Goal: Task Accomplishment & Management: Complete application form

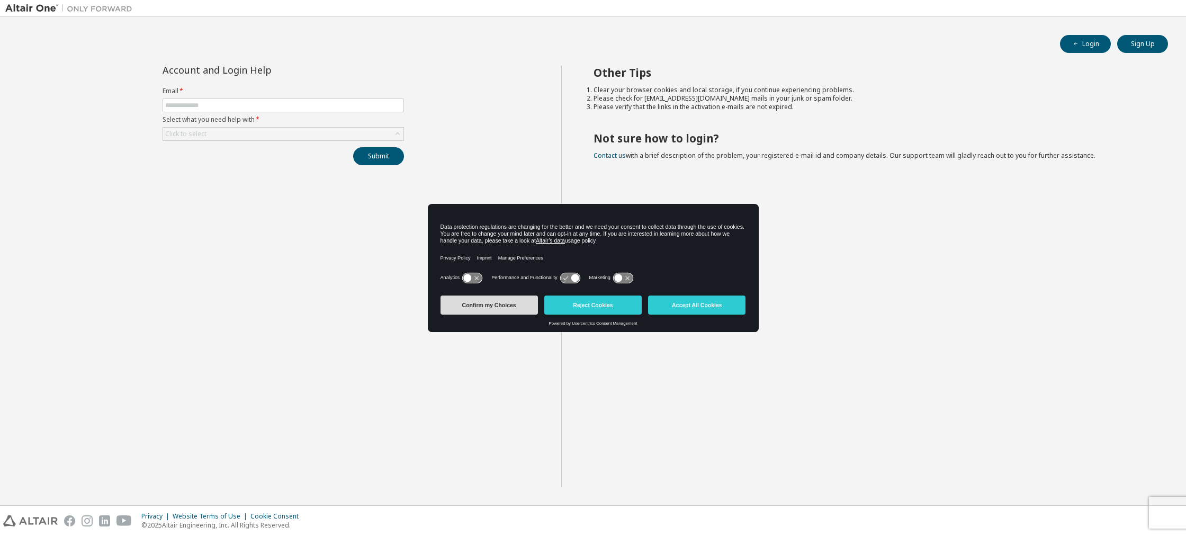
click at [504, 304] on button "Confirm my Choices" at bounding box center [489, 304] width 97 height 19
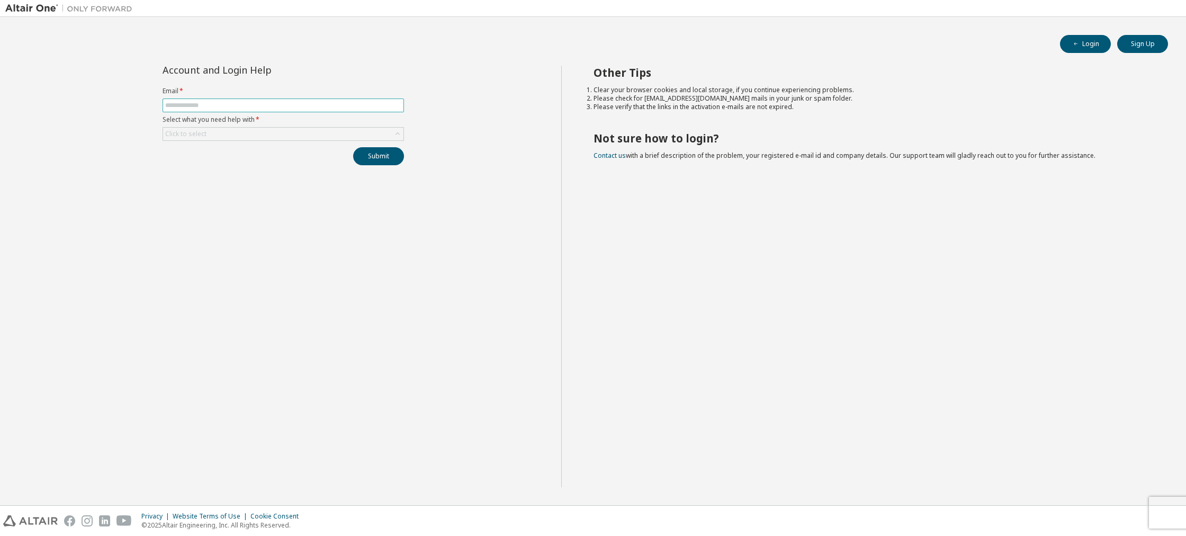
click at [239, 106] on input "text" at bounding box center [283, 105] width 236 height 8
click at [385, 138] on div "Click to select" at bounding box center [283, 134] width 240 height 13
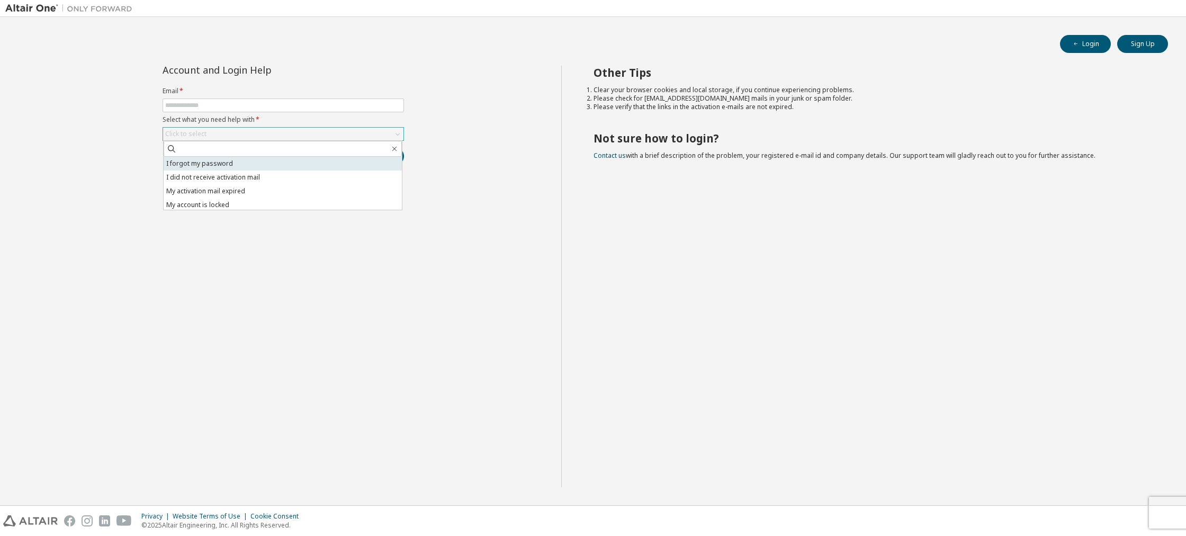
click at [221, 163] on li "I forgot my password" at bounding box center [283, 164] width 238 height 14
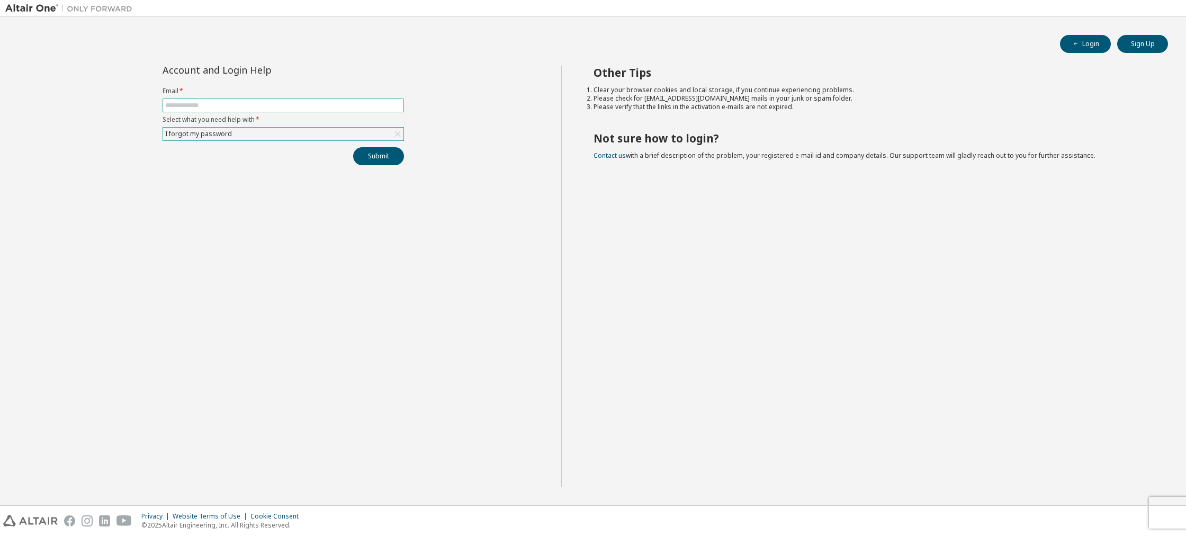
click at [235, 109] on input "text" at bounding box center [283, 105] width 236 height 8
type input "**********"
click at [353, 147] on button "Submit" at bounding box center [378, 156] width 51 height 18
click at [374, 158] on button "Submit" at bounding box center [378, 156] width 51 height 18
click at [387, 156] on button "Submit" at bounding box center [378, 156] width 51 height 18
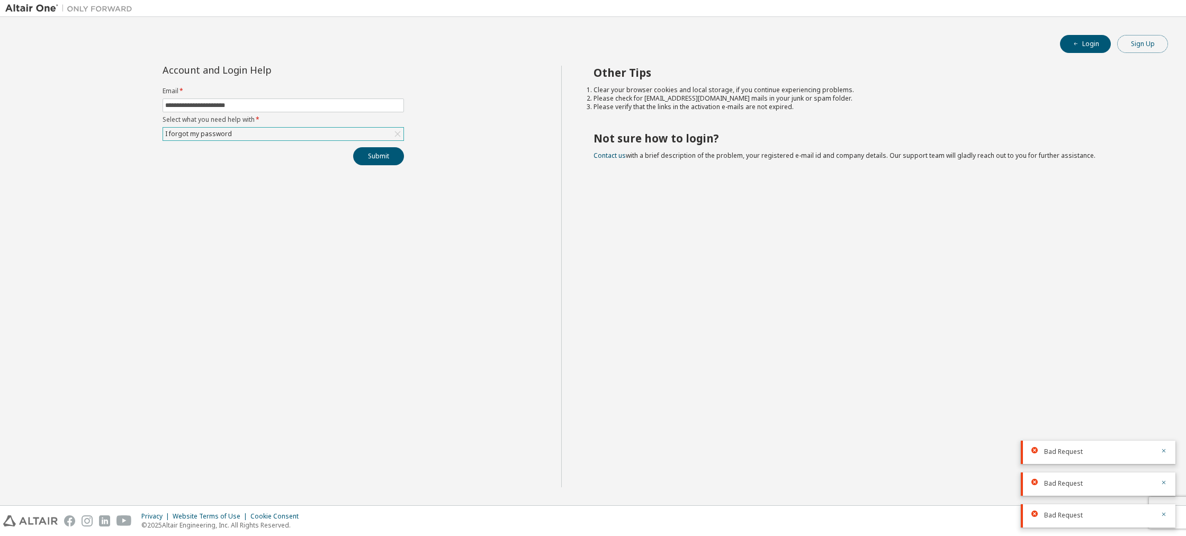
click at [1122, 43] on button "Sign Up" at bounding box center [1142, 44] width 51 height 18
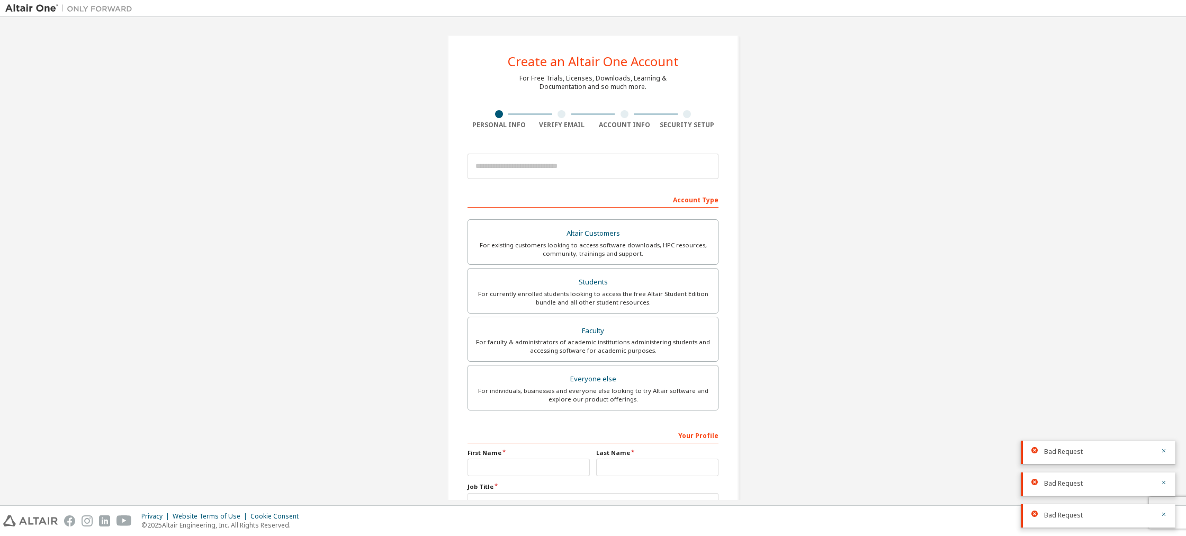
scroll to position [6, 0]
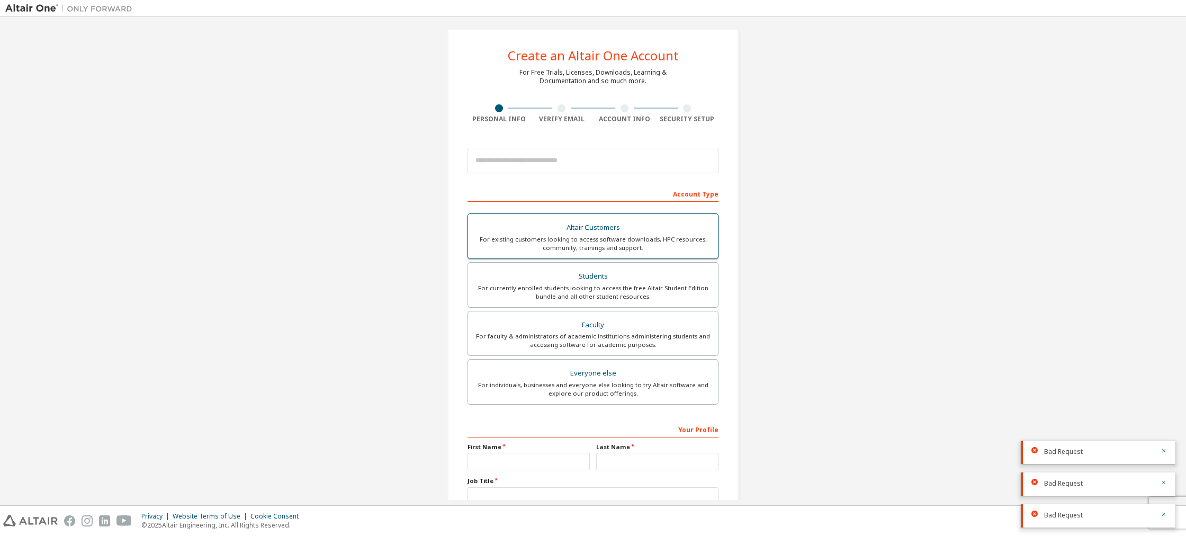
click at [619, 284] on div "For currently enrolled students looking to access the free Altair Student Editi…" at bounding box center [592, 292] width 237 height 17
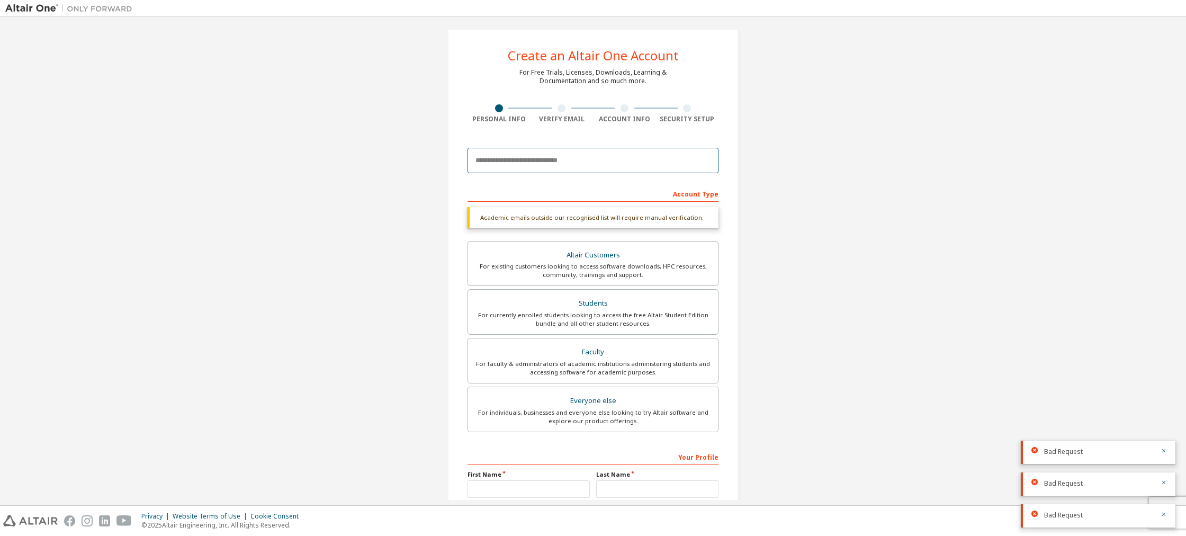
click at [544, 162] on input "email" at bounding box center [593, 160] width 251 height 25
type input "*"
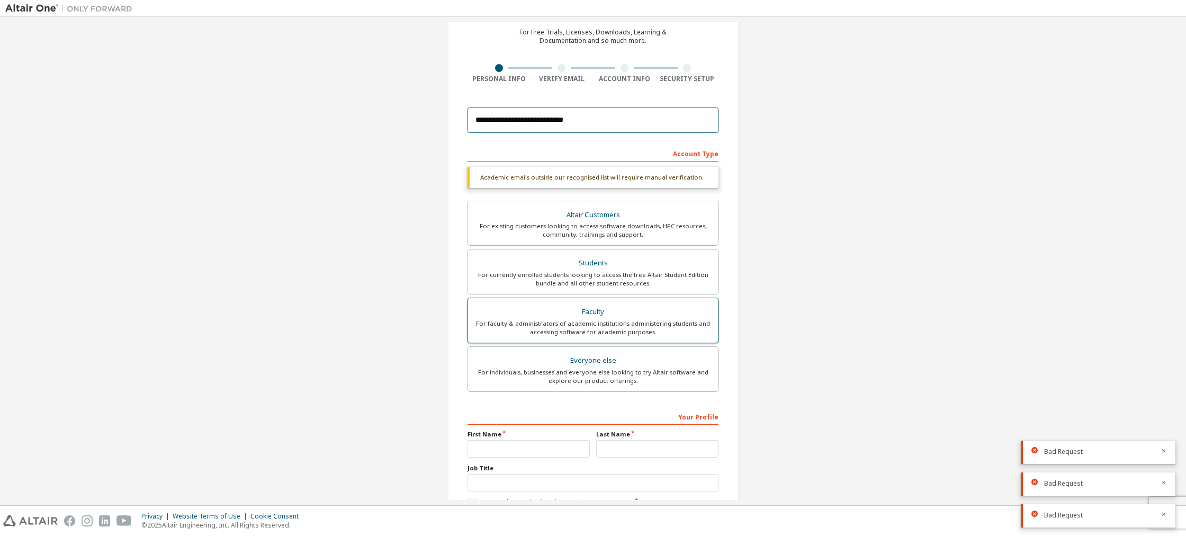
scroll to position [111, 0]
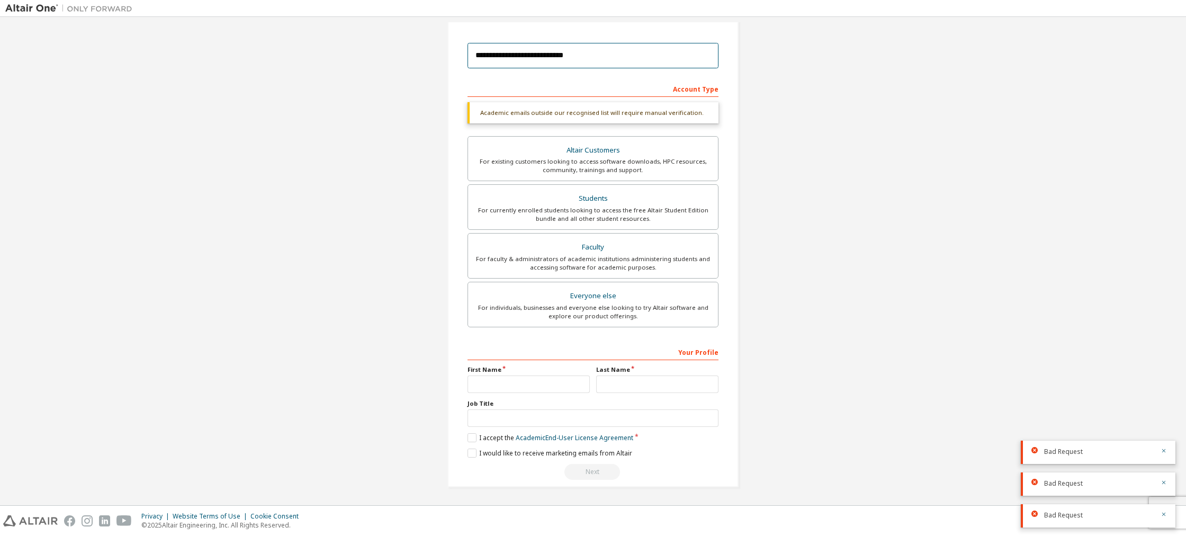
type input "**********"
click at [485, 377] on input "text" at bounding box center [529, 383] width 122 height 17
type input "*********"
click at [649, 384] on input "text" at bounding box center [657, 383] width 122 height 17
type input "****"
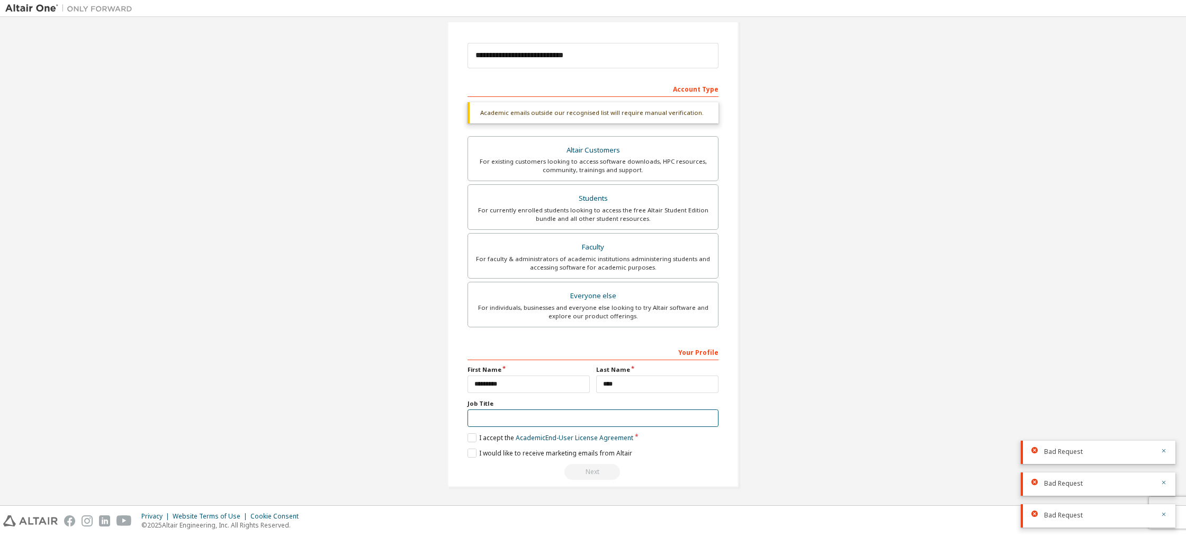
click at [491, 423] on input "text" at bounding box center [593, 417] width 251 height 17
type input "*******"
click at [472, 438] on label "I accept the Academic End-User License Agreement" at bounding box center [551, 437] width 166 height 9
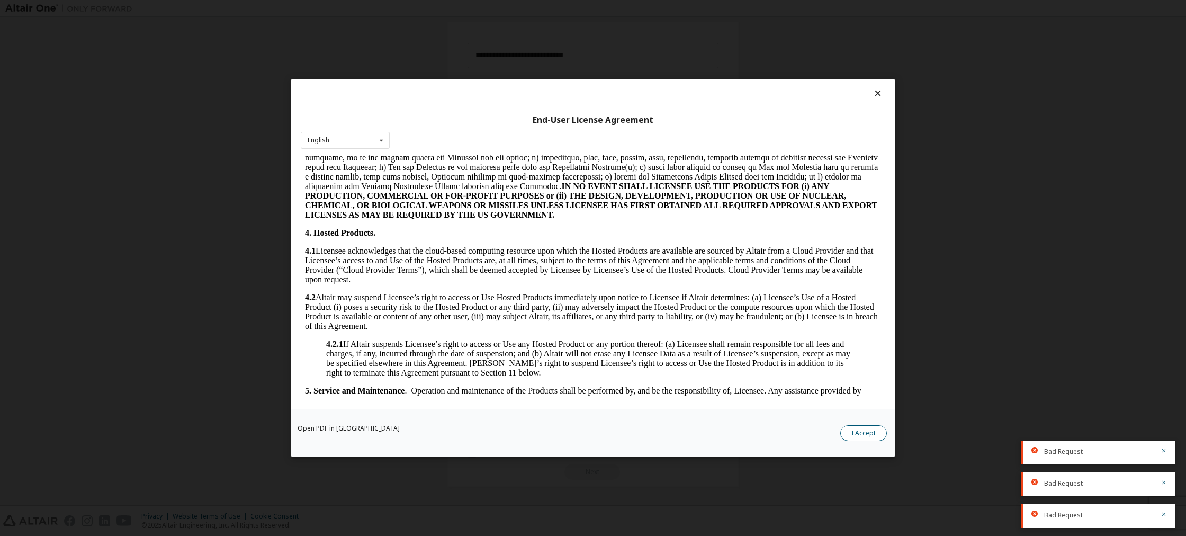
scroll to position [724, 0]
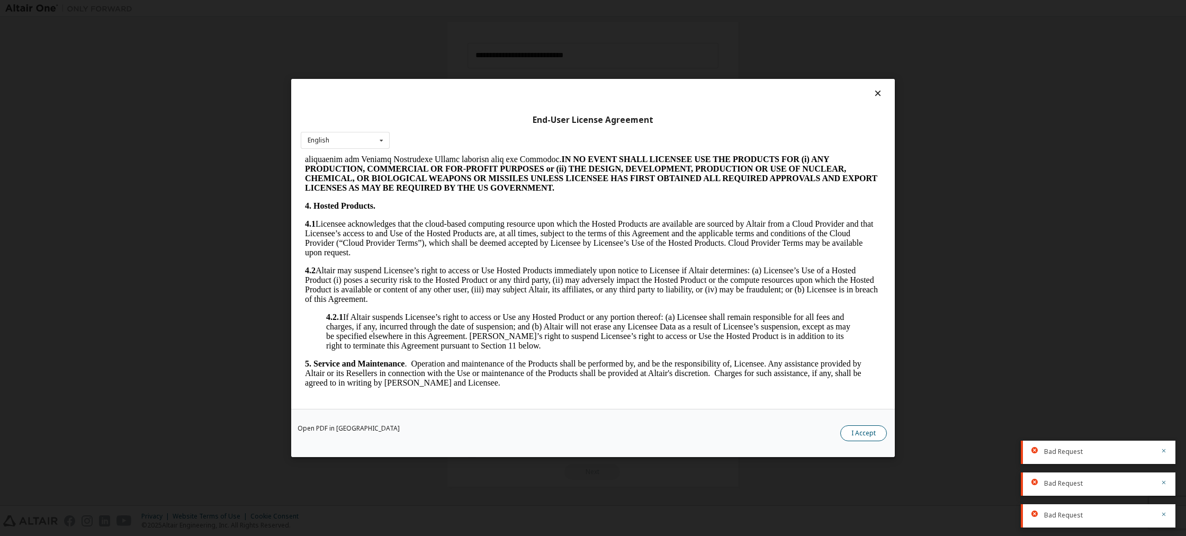
click at [869, 431] on button "I Accept" at bounding box center [863, 433] width 47 height 16
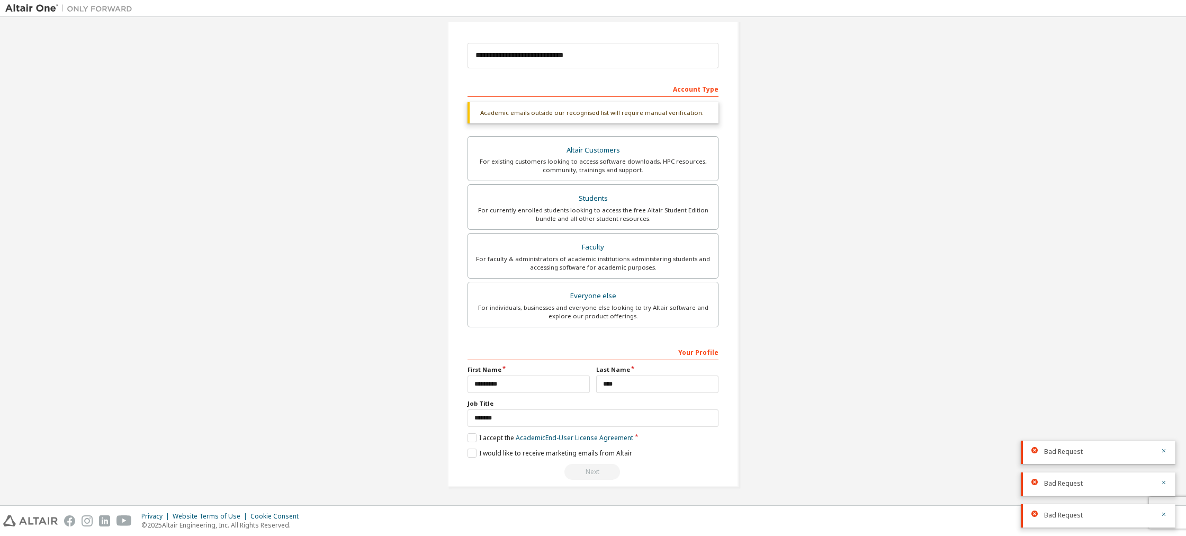
click at [470, 448] on div "**********" at bounding box center [593, 411] width 251 height 137
click at [470, 450] on label "I would like to receive marketing emails from Altair" at bounding box center [550, 453] width 165 height 9
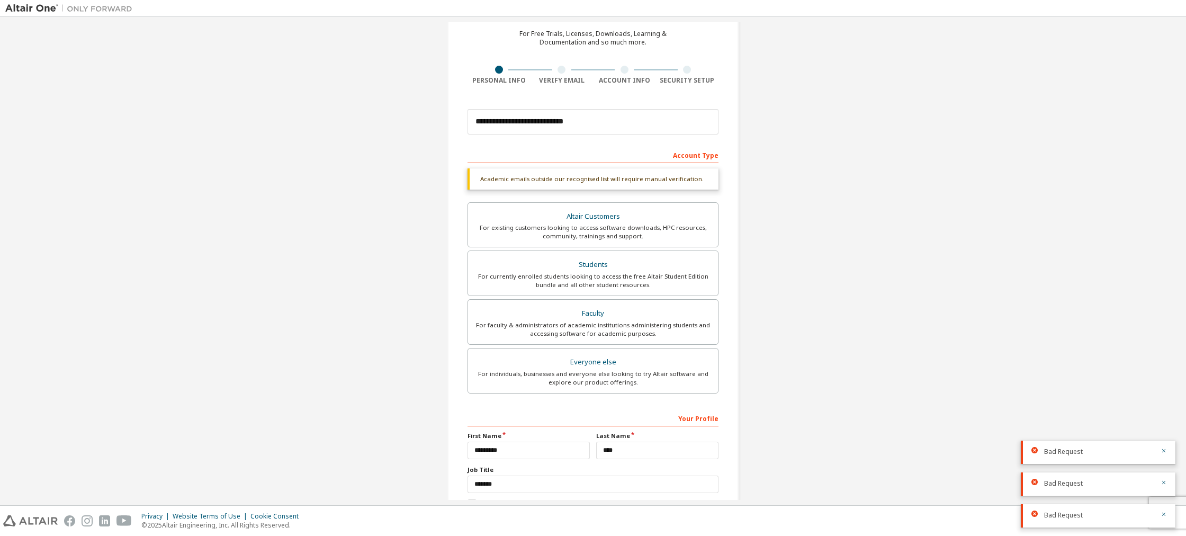
scroll to position [0, 0]
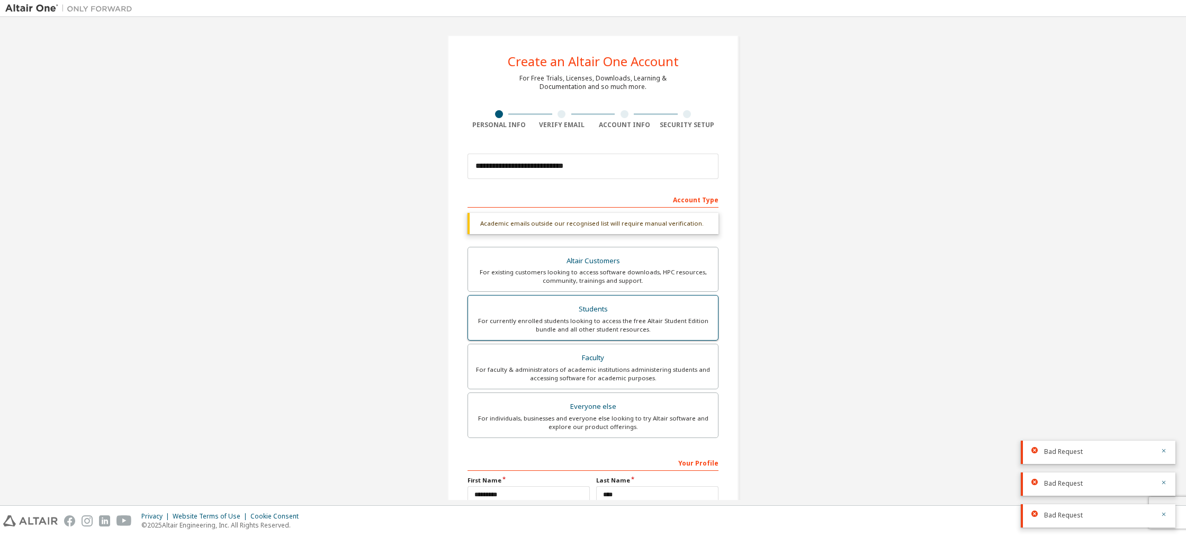
click at [606, 333] on div "For currently enrolled students looking to access the free Altair Student Editi…" at bounding box center [592, 325] width 237 height 17
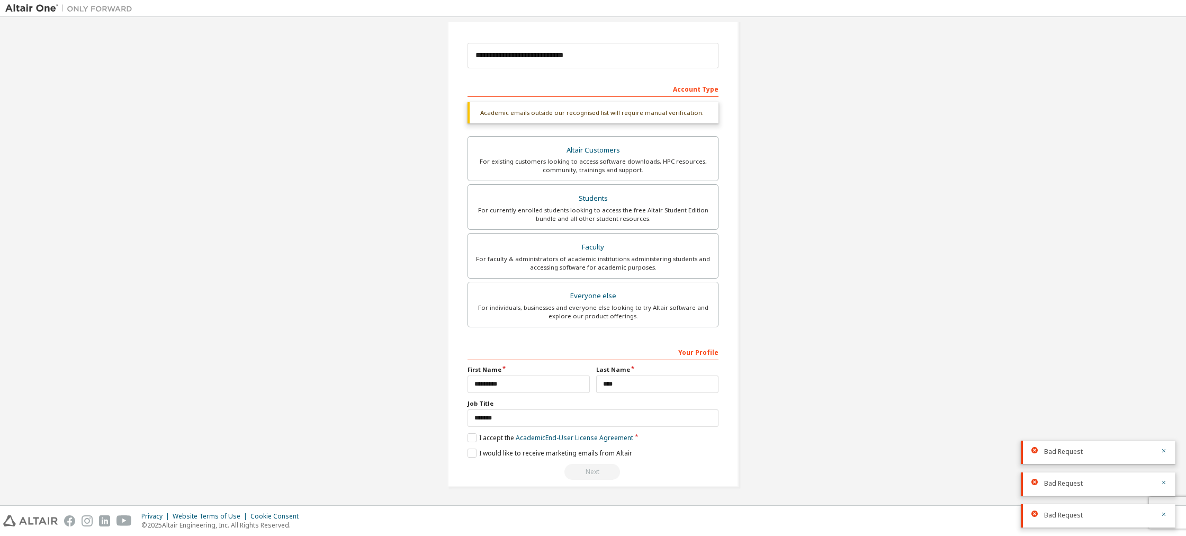
click at [591, 469] on div "Next" at bounding box center [593, 472] width 251 height 16
click at [581, 440] on link "Academic End-User License Agreement" at bounding box center [575, 437] width 118 height 9
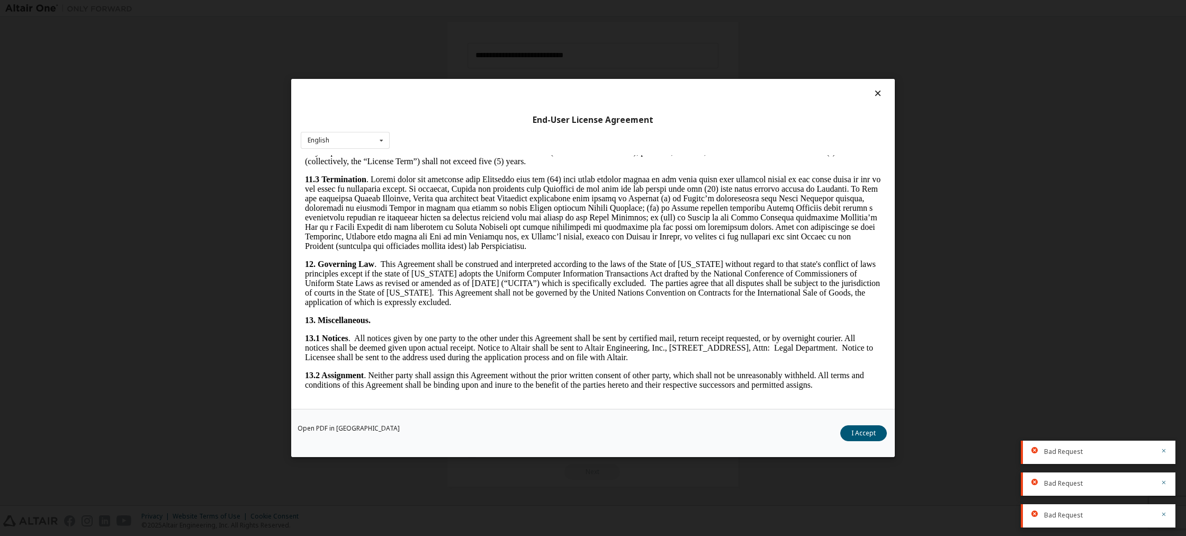
scroll to position [1593, 0]
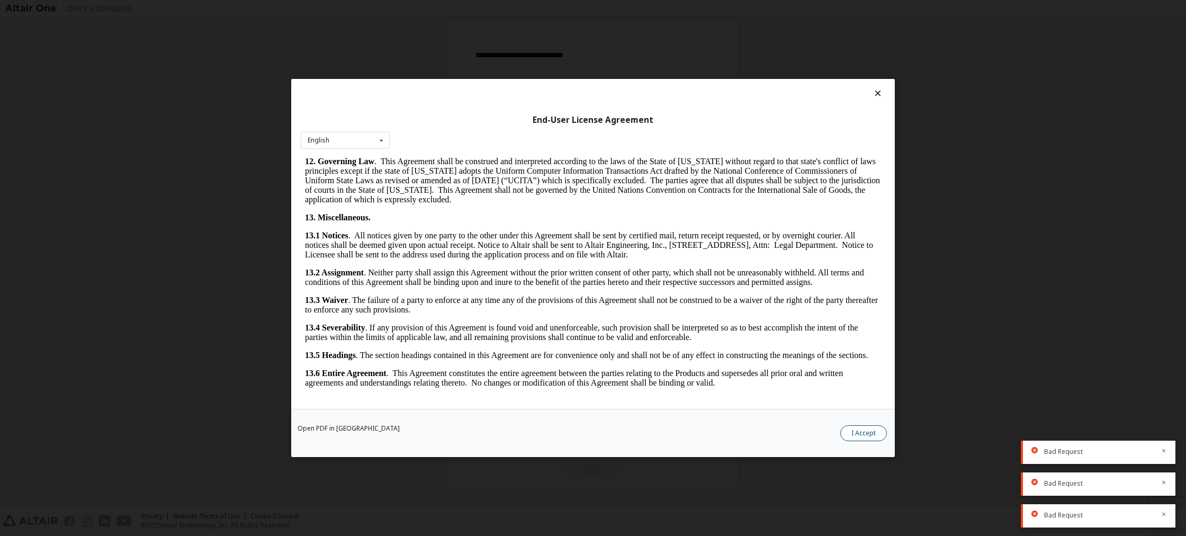
click at [867, 428] on button "I Accept" at bounding box center [863, 433] width 47 height 16
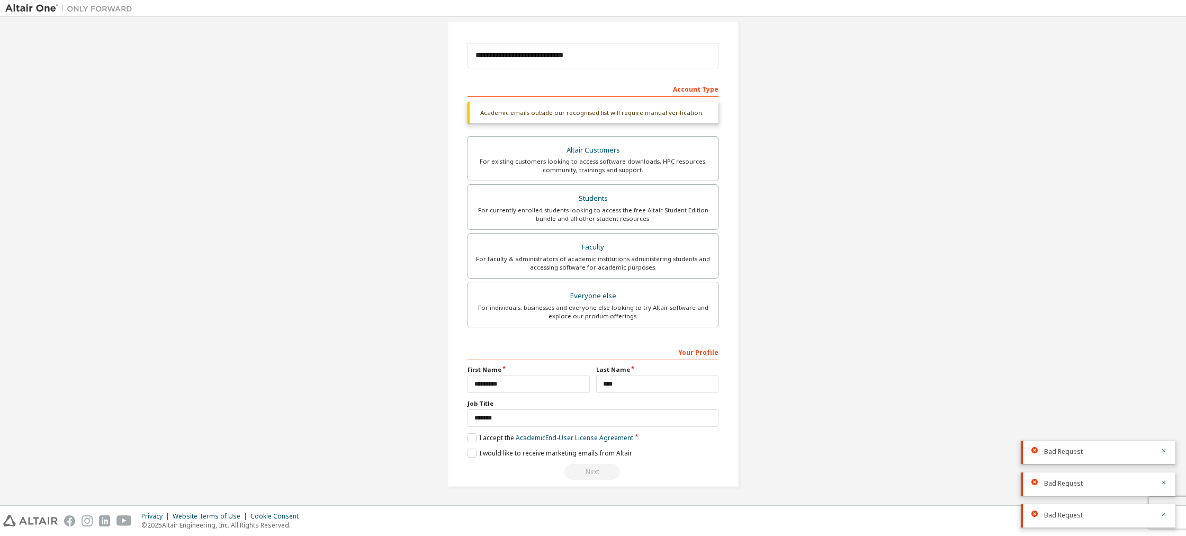
scroll to position [107, 0]
click at [593, 473] on div "Next" at bounding box center [593, 476] width 251 height 16
